Goal: Task Accomplishment & Management: Manage account settings

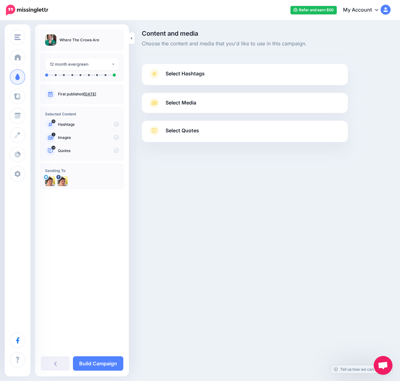
click at [190, 73] on span "Select Hashtags" at bounding box center [185, 73] width 39 height 8
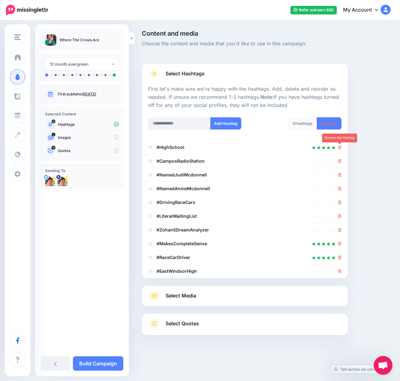
click at [340, 146] on icon at bounding box center [339, 147] width 3 height 4
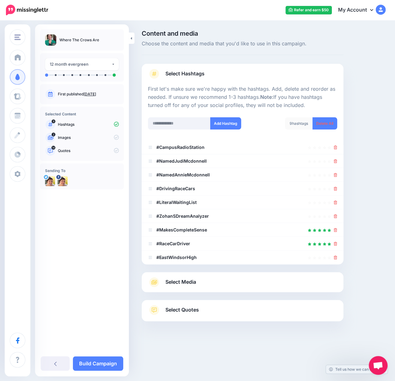
click at [340, 152] on li "#CampusRadioStation" at bounding box center [243, 147] width 202 height 14
click at [337, 149] on icon at bounding box center [335, 147] width 3 height 4
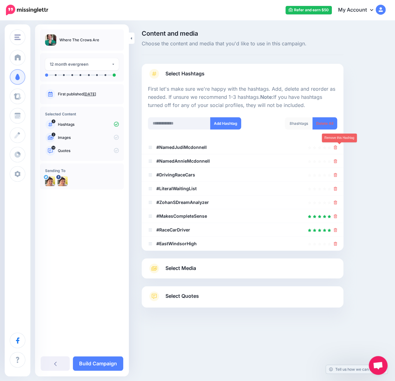
click at [337, 149] on icon at bounding box center [335, 147] width 3 height 4
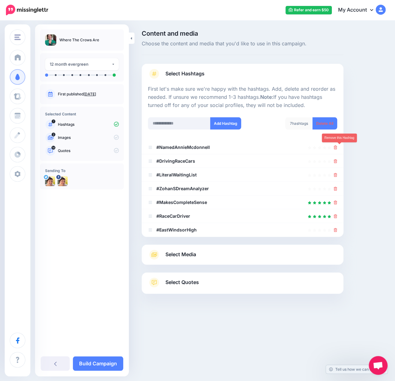
click at [337, 149] on icon at bounding box center [335, 147] width 3 height 4
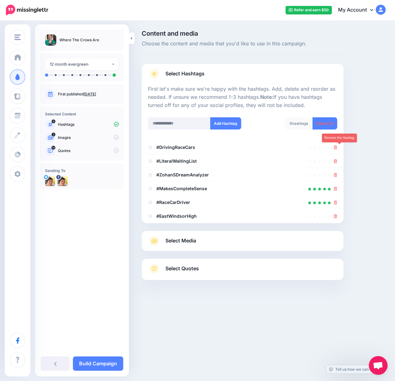
click at [337, 149] on icon at bounding box center [335, 147] width 3 height 4
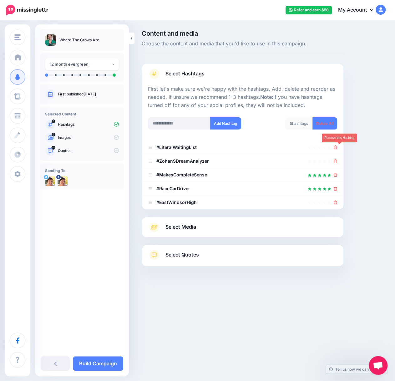
click at [337, 149] on icon at bounding box center [335, 147] width 3 height 4
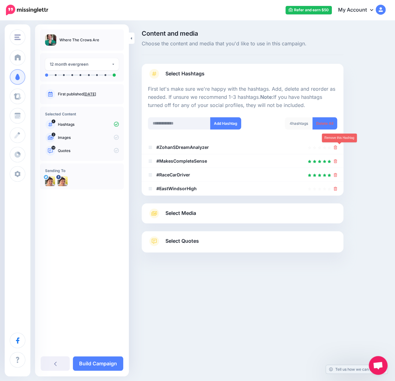
click at [337, 149] on icon at bounding box center [335, 147] width 3 height 4
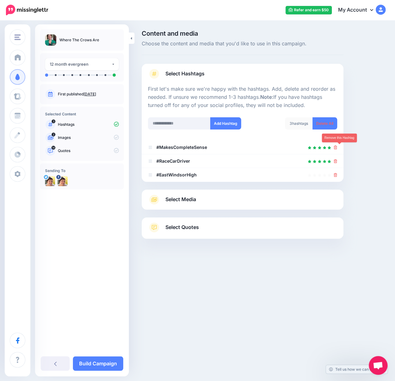
click at [337, 149] on icon at bounding box center [335, 147] width 3 height 4
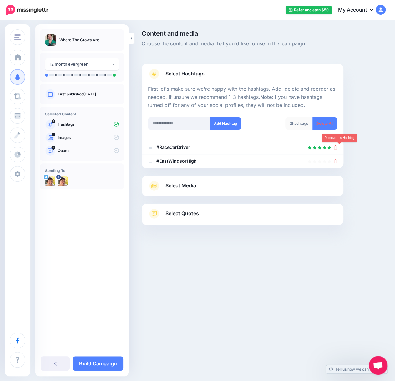
click at [337, 149] on icon at bounding box center [335, 147] width 3 height 4
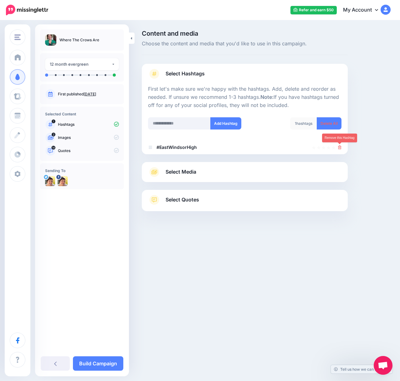
click at [340, 149] on link at bounding box center [339, 147] width 3 height 5
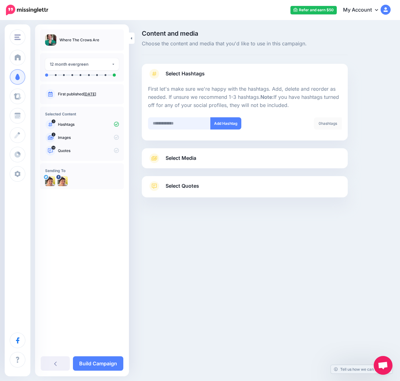
click at [163, 122] on input "text" at bounding box center [179, 123] width 63 height 12
type input "**********"
click at [225, 124] on button "Add Hashtag" at bounding box center [225, 123] width 31 height 12
click at [174, 126] on input "text" at bounding box center [179, 123] width 63 height 12
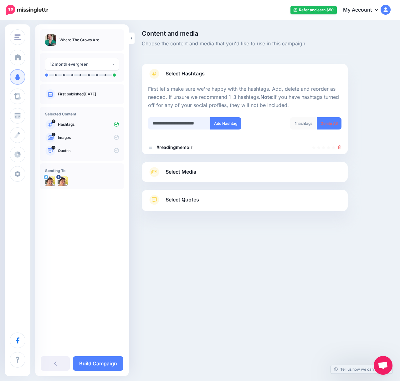
scroll to position [0, 4]
type input "**********"
click at [215, 125] on button "Add Hashtag" at bounding box center [225, 123] width 31 height 12
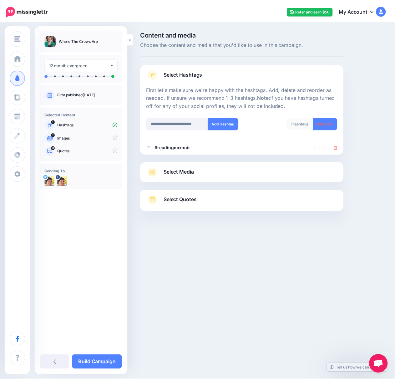
scroll to position [0, 0]
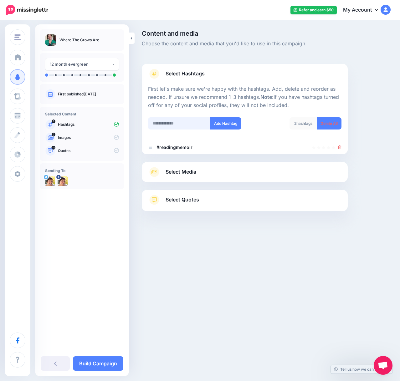
click at [156, 123] on input "text" at bounding box center [179, 123] width 63 height 12
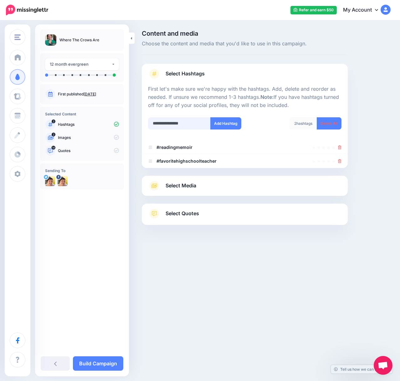
type input "**********"
click at [226, 121] on button "Add Hashtag" at bounding box center [225, 123] width 31 height 12
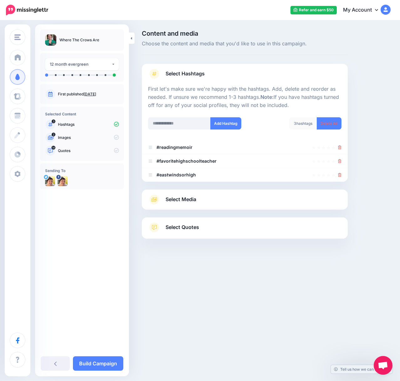
click at [195, 196] on span "Select Media" at bounding box center [181, 199] width 31 height 8
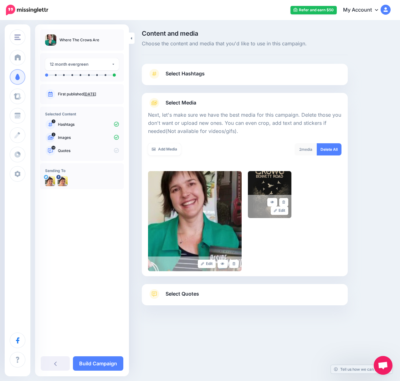
click at [191, 78] on span "Select Hashtags" at bounding box center [185, 73] width 39 height 8
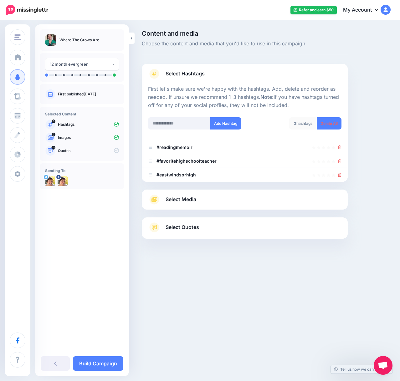
click at [200, 201] on link "Select Media" at bounding box center [244, 200] width 193 height 10
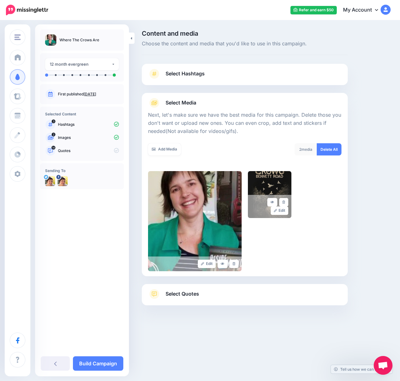
click at [234, 263] on icon at bounding box center [233, 263] width 3 height 3
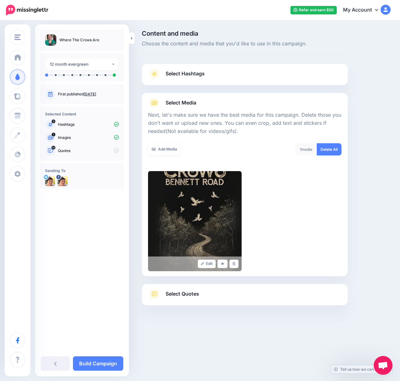
click at [211, 295] on link "Select Quotes" at bounding box center [244, 297] width 193 height 16
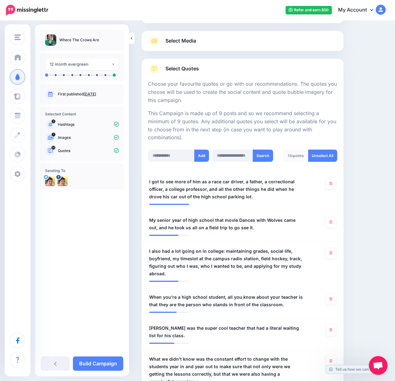
scroll to position [63, 0]
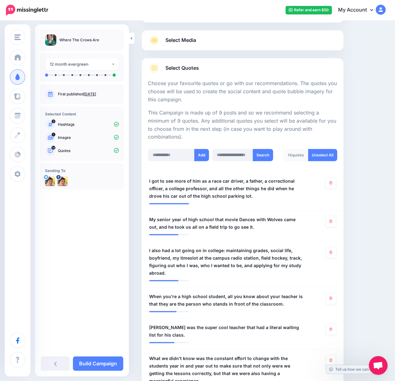
click at [333, 216] on link at bounding box center [331, 221] width 10 height 11
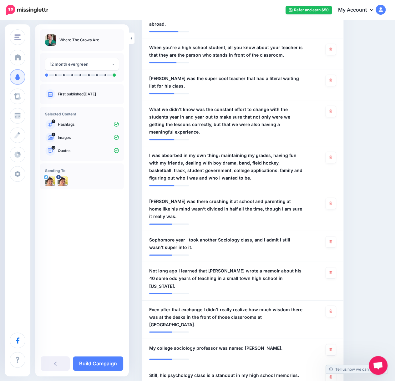
scroll to position [313, 0]
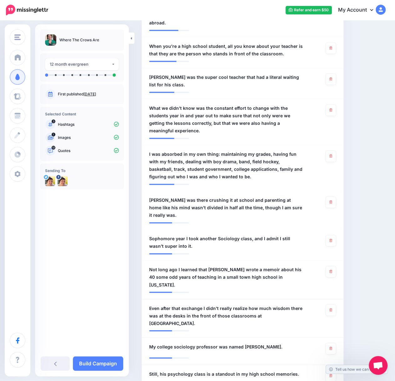
click at [334, 235] on link at bounding box center [331, 240] width 10 height 11
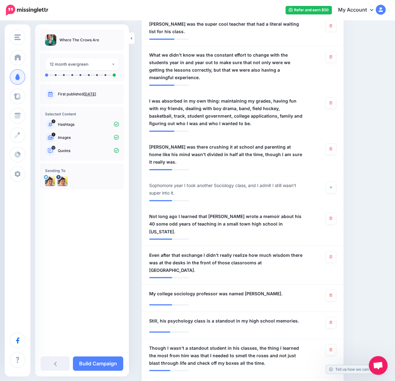
scroll to position [375, 0]
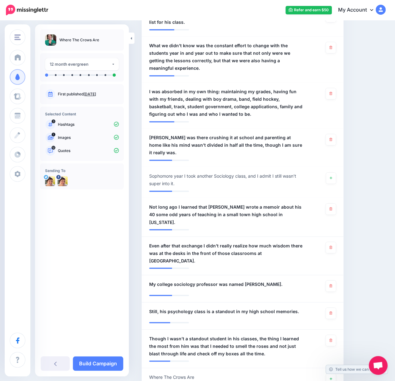
click at [333, 280] on link at bounding box center [331, 285] width 10 height 11
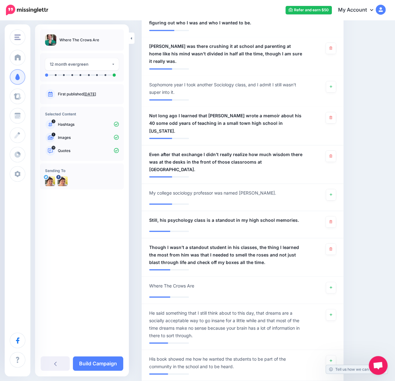
scroll to position [469, 0]
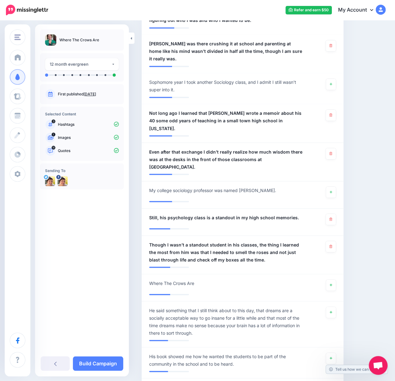
click at [336, 279] on link at bounding box center [331, 284] width 10 height 11
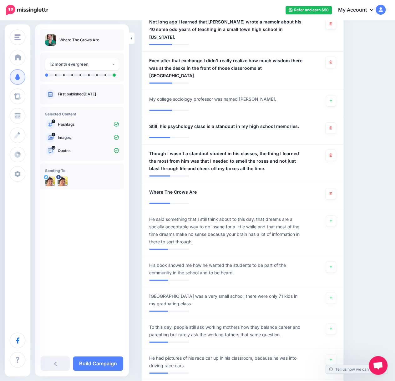
scroll to position [563, 0]
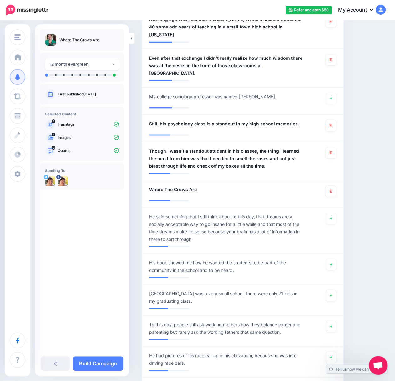
click at [335, 259] on link at bounding box center [331, 264] width 10 height 11
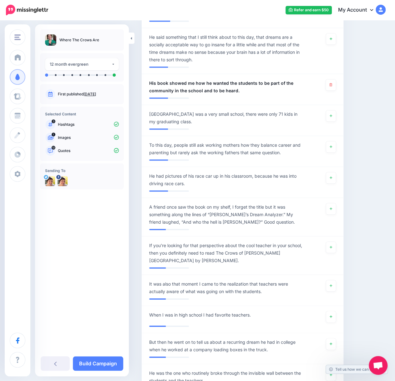
scroll to position [751, 0]
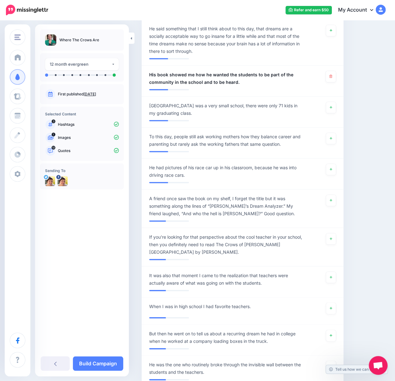
click at [336, 233] on link at bounding box center [331, 238] width 10 height 11
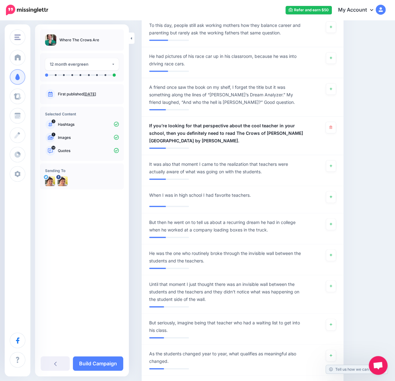
scroll to position [876, 0]
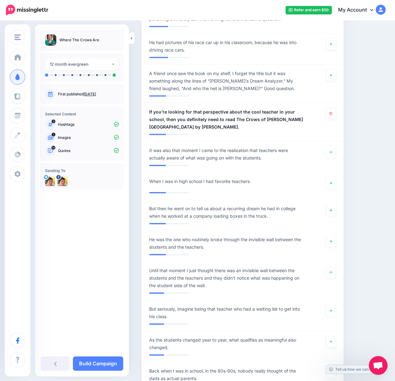
click at [332, 240] on icon at bounding box center [331, 241] width 3 height 3
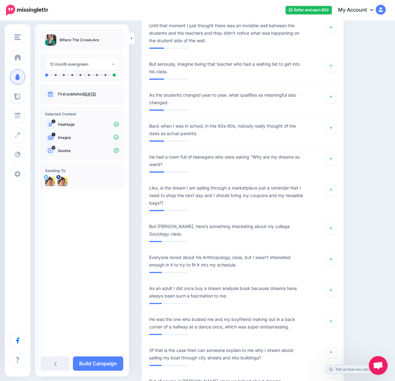
scroll to position [1126, 0]
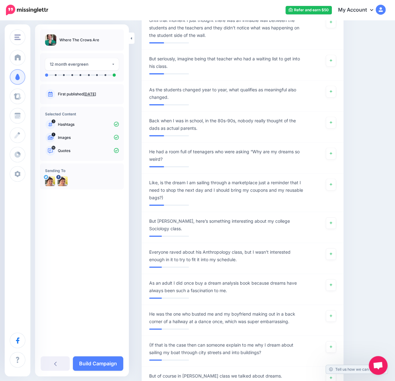
click at [89, 362] on link "Build Campaign" at bounding box center [98, 363] width 50 height 14
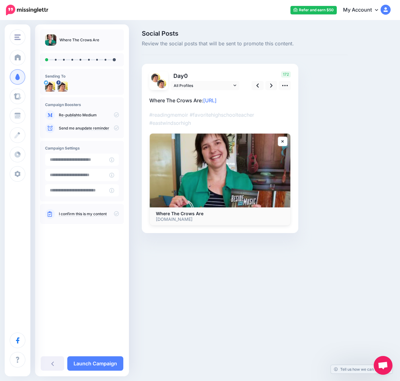
click at [258, 102] on p "Where The Crows Are: https://lttr.ai/AibIS" at bounding box center [219, 100] width 141 height 8
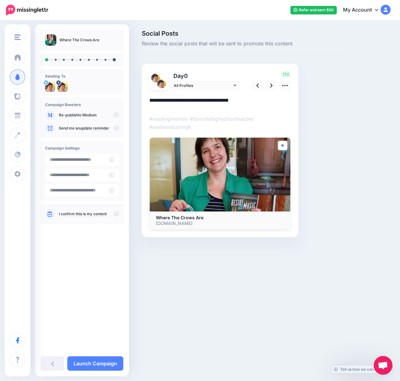
drag, startPoint x: 257, startPoint y: 100, endPoint x: 205, endPoint y: 100, distance: 51.9
click at [205, 100] on textarea "**********" at bounding box center [219, 102] width 141 height 12
paste textarea "*"
click at [282, 87] on icon at bounding box center [285, 85] width 7 height 7
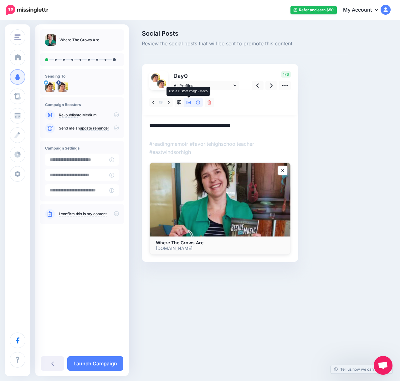
click at [189, 103] on icon at bounding box center [188, 102] width 4 height 3
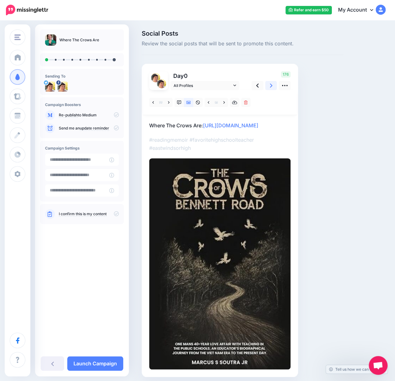
click at [269, 86] on link at bounding box center [271, 85] width 12 height 9
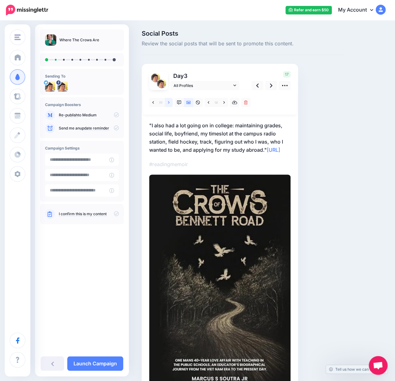
click at [167, 103] on link at bounding box center [169, 102] width 8 height 9
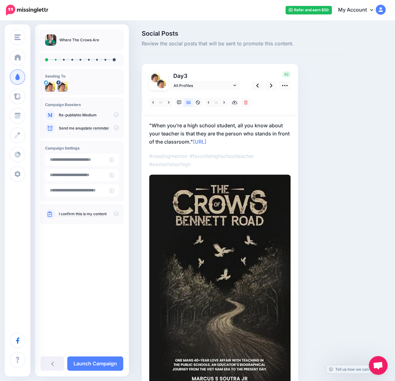
click at [239, 139] on p ""When you’re a high school student, all you know about your teacher is that the…" at bounding box center [219, 133] width 141 height 24
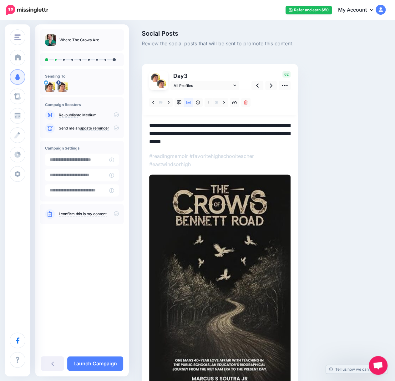
drag, startPoint x: 247, startPoint y: 144, endPoint x: 195, endPoint y: 142, distance: 52.6
click at [195, 142] on textarea "**********" at bounding box center [219, 133] width 141 height 24
paste textarea "*"
click at [270, 85] on icon at bounding box center [271, 85] width 3 height 7
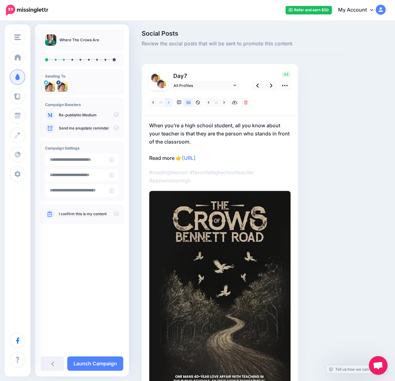
click at [168, 102] on icon at bounding box center [169, 102] width 2 height 3
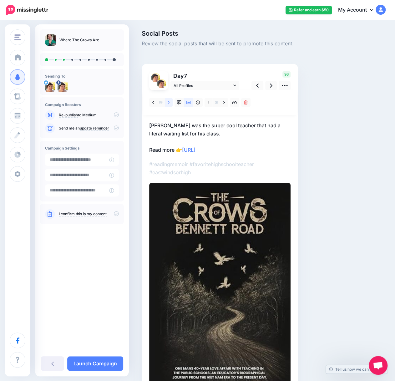
click at [168, 102] on icon at bounding box center [169, 102] width 2 height 3
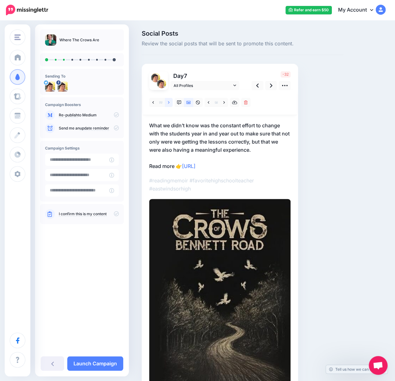
click at [168, 104] on icon at bounding box center [169, 102] width 2 height 4
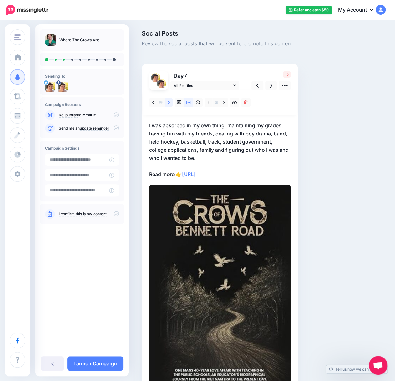
click at [168, 104] on icon at bounding box center [169, 102] width 2 height 4
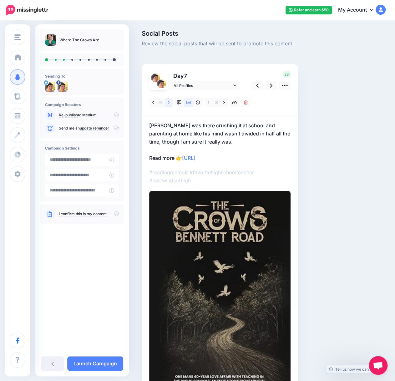
click at [168, 104] on icon at bounding box center [169, 102] width 2 height 4
click at [240, 158] on p "Not long ago I learned that Mr. Soutra wrote a memoir about his 40 some odd yea…" at bounding box center [219, 141] width 141 height 41
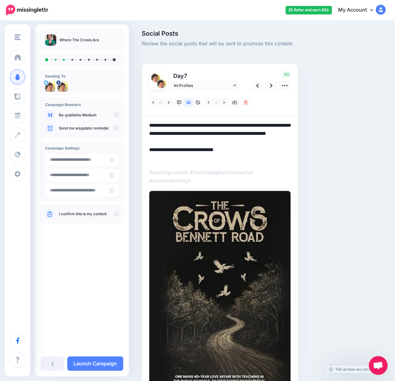
drag, startPoint x: 236, startPoint y: 158, endPoint x: 185, endPoint y: 157, distance: 50.7
click at [185, 157] on textarea "**********" at bounding box center [219, 141] width 141 height 41
paste textarea "*"
click at [274, 85] on link at bounding box center [271, 85] width 12 height 9
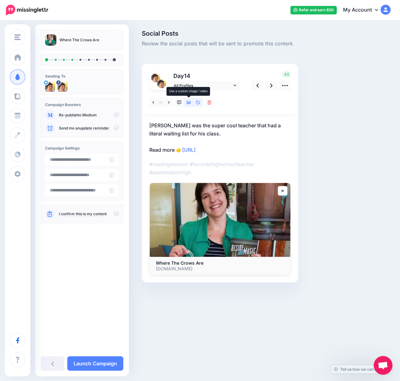
click at [189, 102] on icon at bounding box center [188, 102] width 4 height 3
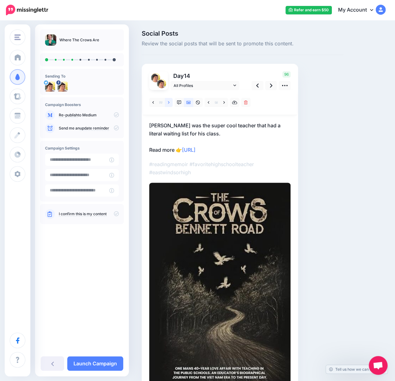
click at [171, 103] on link at bounding box center [169, 102] width 8 height 9
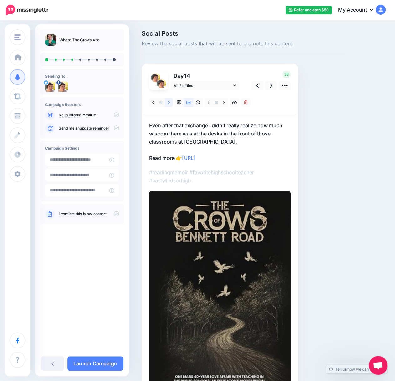
click at [171, 103] on link at bounding box center [169, 102] width 8 height 9
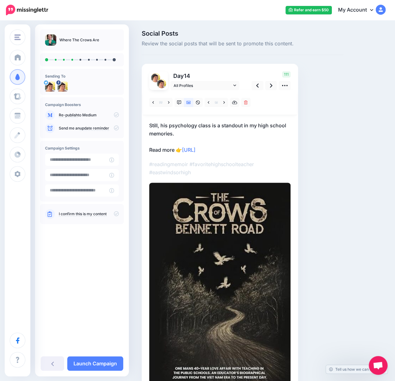
click at [238, 149] on p "Still, his psychology class is a standout in my high school memories. Read more…" at bounding box center [219, 137] width 141 height 33
drag, startPoint x: 217, startPoint y: 149, endPoint x: 185, endPoint y: 151, distance: 32.0
click at [185, 151] on textarea "**********" at bounding box center [219, 137] width 141 height 33
paste textarea "*"
click at [270, 85] on icon at bounding box center [271, 85] width 3 height 7
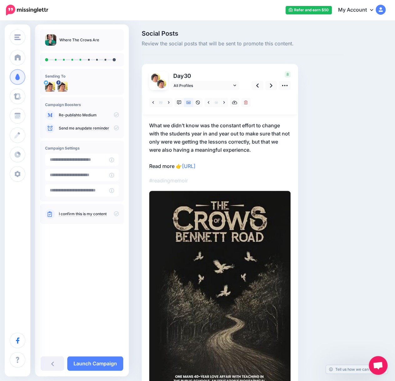
click at [237, 131] on p "What we didn’t know was the constant effort to change with the students year in…" at bounding box center [219, 145] width 141 height 49
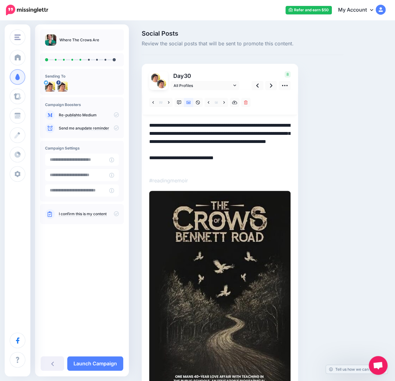
drag, startPoint x: 240, startPoint y: 135, endPoint x: 191, endPoint y: 132, distance: 48.6
click at [191, 132] on textarea "**********" at bounding box center [219, 145] width 141 height 49
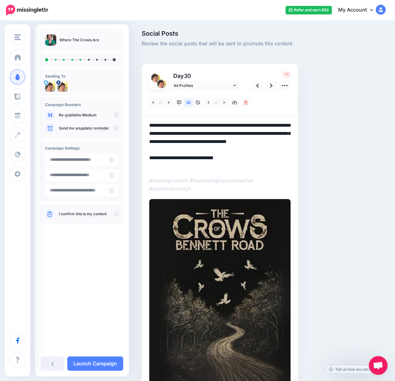
drag, startPoint x: 218, startPoint y: 141, endPoint x: 197, endPoint y: 140, distance: 20.7
click at [197, 140] on textarea "**********" at bounding box center [219, 145] width 141 height 49
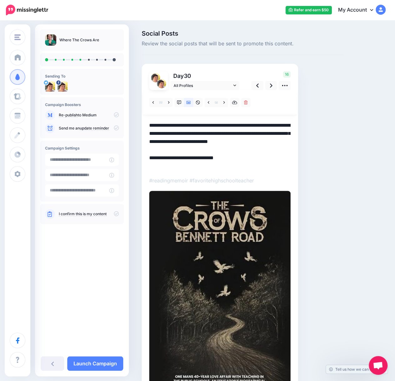
drag, startPoint x: 162, startPoint y: 126, endPoint x: 138, endPoint y: 124, distance: 24.2
click at [138, 124] on div "Social Posts Review the social posts that will be sent to promote this content.…" at bounding box center [242, 229] width 211 height 398
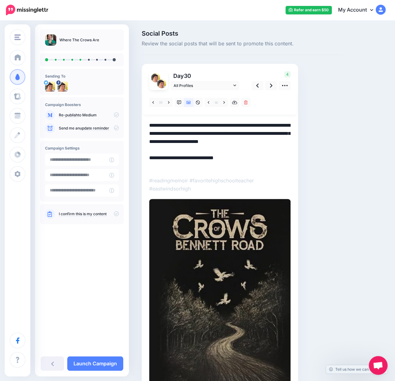
click at [239, 167] on textarea "**********" at bounding box center [219, 145] width 141 height 49
drag, startPoint x: 233, startPoint y: 167, endPoint x: 183, endPoint y: 165, distance: 49.8
click at [183, 165] on textarea "**********" at bounding box center [219, 145] width 141 height 49
paste textarea "**********"
click at [271, 87] on icon at bounding box center [271, 85] width 3 height 7
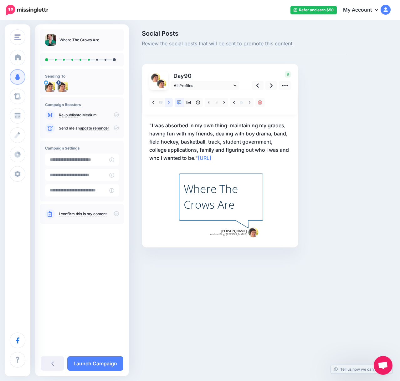
click at [168, 104] on icon at bounding box center [169, 102] width 2 height 4
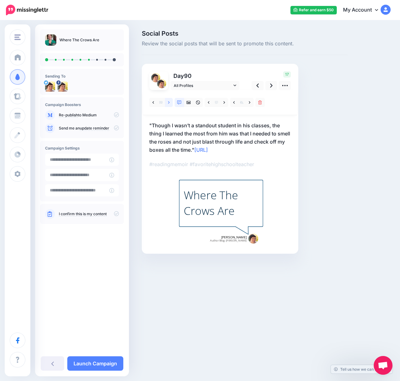
click at [168, 104] on icon at bounding box center [169, 102] width 2 height 4
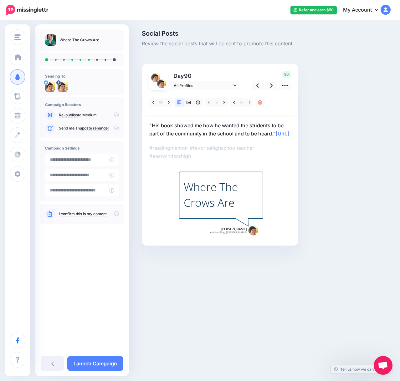
click at [199, 138] on p ""His book showed me how he wanted the students to be part of the community in t…" at bounding box center [219, 129] width 141 height 16
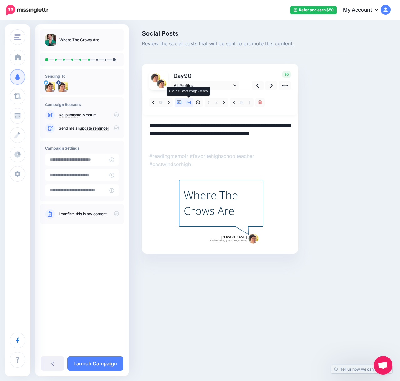
click at [188, 102] on icon at bounding box center [188, 102] width 4 height 4
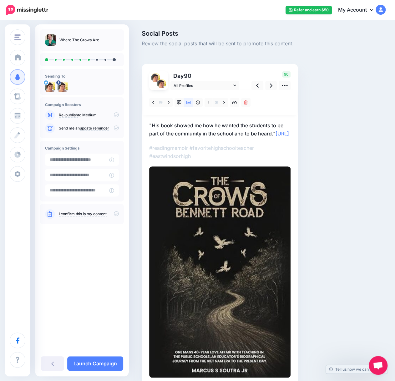
click at [196, 138] on p ""His book showed me how he wanted the students to be part of the community in t…" at bounding box center [219, 129] width 141 height 16
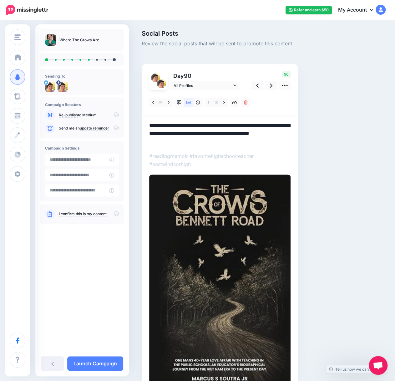
drag, startPoint x: 199, startPoint y: 140, endPoint x: 149, endPoint y: 141, distance: 50.4
click at [149, 141] on div "Day 90 All Profiles 90" at bounding box center [220, 228] width 156 height 329
paste textarea "*"
click at [269, 85] on link at bounding box center [271, 85] width 12 height 9
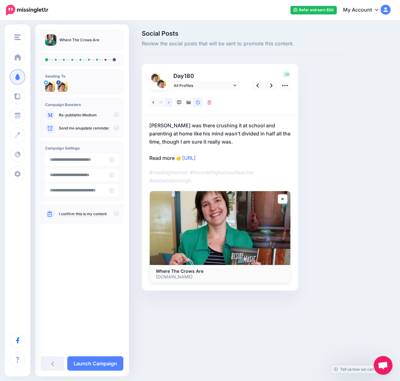
click at [168, 105] on link at bounding box center [169, 102] width 8 height 9
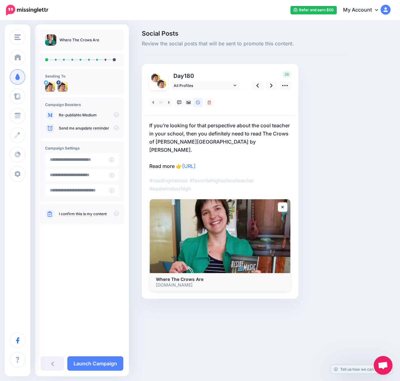
click at [233, 155] on p "If you’re looking for that perspective about the cool teacher in your school, t…" at bounding box center [219, 145] width 141 height 49
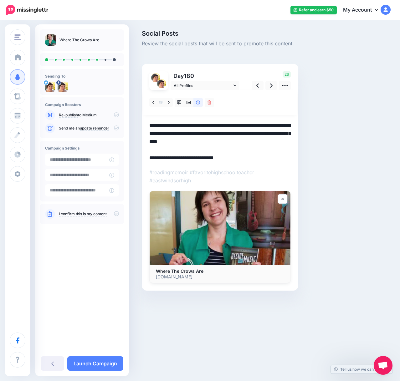
drag, startPoint x: 207, startPoint y: 158, endPoint x: 184, endPoint y: 159, distance: 23.2
click at [184, 159] on textarea "**********" at bounding box center [219, 141] width 141 height 41
paste textarea "*"
click at [188, 103] on icon at bounding box center [188, 102] width 4 height 3
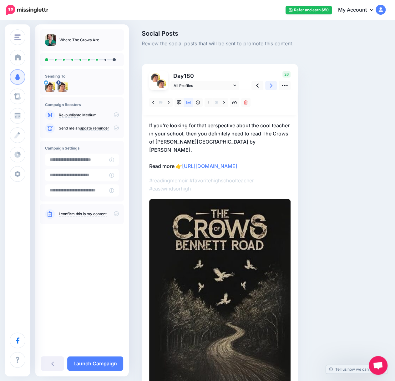
click at [270, 85] on icon at bounding box center [271, 85] width 3 height 7
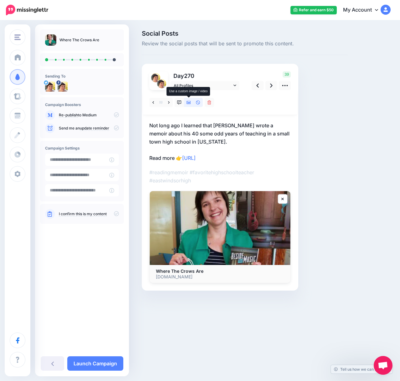
click at [188, 102] on icon at bounding box center [188, 102] width 4 height 4
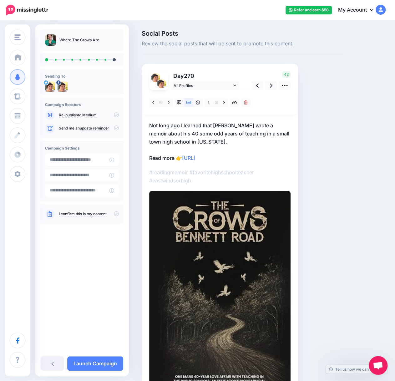
click at [239, 157] on p "Not long ago I learned that Mr. Soutra wrote a memoir about his 40 some odd yea…" at bounding box center [219, 141] width 141 height 41
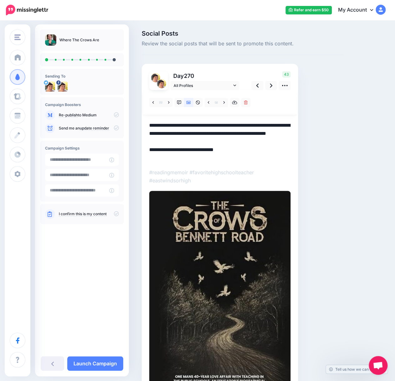
drag, startPoint x: 231, startPoint y: 158, endPoint x: 186, endPoint y: 160, distance: 45.7
click at [186, 160] on textarea "**********" at bounding box center [219, 141] width 141 height 41
paste textarea "*"
click at [270, 84] on icon at bounding box center [271, 85] width 3 height 7
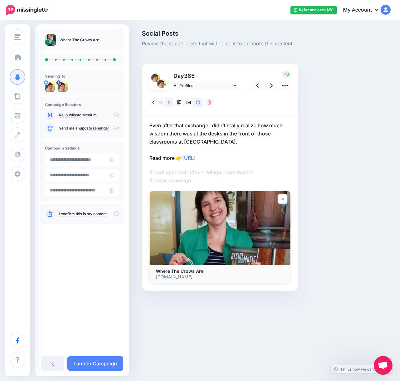
click at [169, 103] on icon at bounding box center [169, 102] width 2 height 4
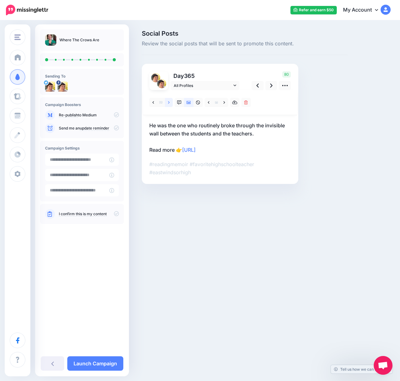
click at [169, 103] on icon at bounding box center [169, 102] width 2 height 4
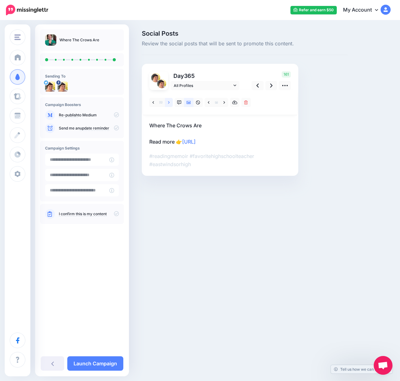
click at [169, 104] on icon at bounding box center [169, 102] width 2 height 4
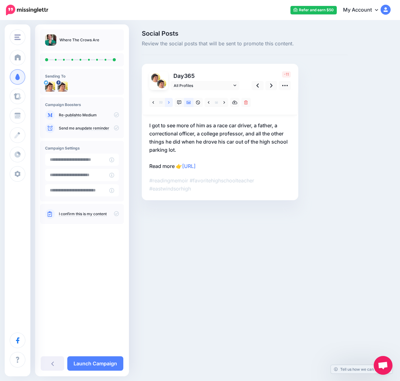
click at [169, 104] on icon at bounding box center [169, 102] width 2 height 4
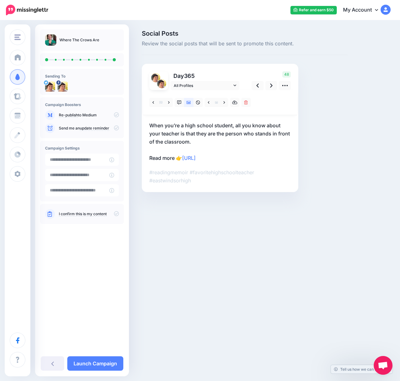
click at [243, 157] on p "When you’re a high school student, all you know about your teacher is that they…" at bounding box center [219, 141] width 141 height 41
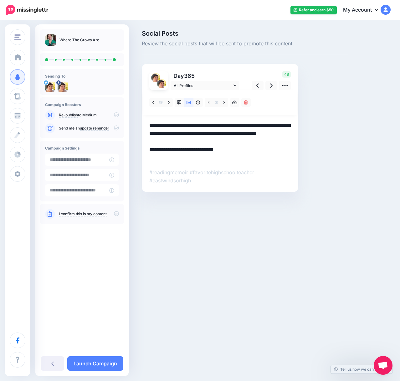
drag, startPoint x: 237, startPoint y: 157, endPoint x: 185, endPoint y: 156, distance: 51.3
click at [185, 156] on textarea "**********" at bounding box center [219, 141] width 141 height 41
paste textarea "**********"
type textarea "**********"
click at [188, 104] on icon at bounding box center [188, 102] width 4 height 4
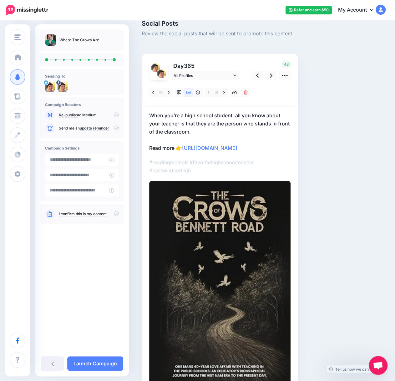
scroll to position [56, 0]
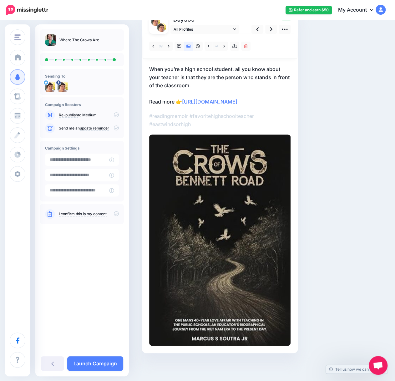
click at [95, 363] on link "Launch Campaign" at bounding box center [95, 363] width 56 height 14
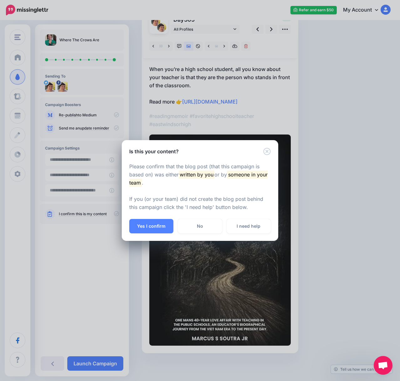
click at [165, 225] on button "Yes I confirm" at bounding box center [151, 226] width 44 height 14
